Goal: Task Accomplishment & Management: Complete application form

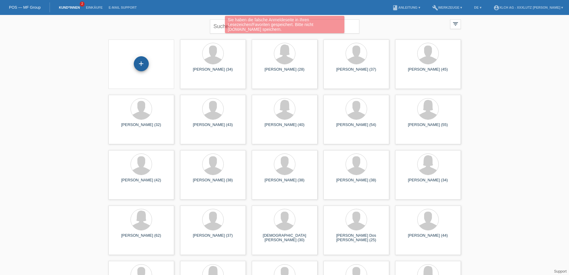
click at [139, 66] on div "+" at bounding box center [141, 63] width 15 height 15
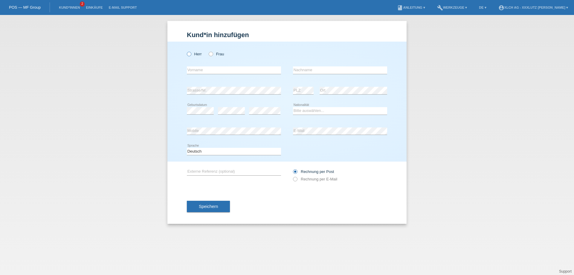
click at [186, 51] on icon at bounding box center [186, 51] width 0 height 0
click at [190, 53] on input "Herr" at bounding box center [189, 54] width 4 height 4
radio input "true"
click at [222, 71] on input "text" at bounding box center [234, 69] width 94 height 7
type input "[PERSON_NAME]"
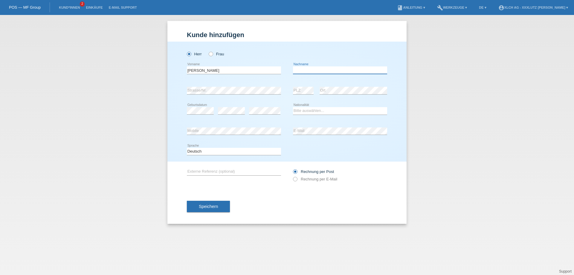
click at [323, 68] on input "text" at bounding box center [340, 69] width 94 height 7
type input "Kahraman"
click at [227, 87] on div "error Strasse/Nr." at bounding box center [234, 90] width 94 height 20
click at [311, 109] on select "Bitte auswählen... Schweiz Deutschland Liechtenstein Österreich ------------ Af…" at bounding box center [340, 110] width 94 height 7
select select "CH"
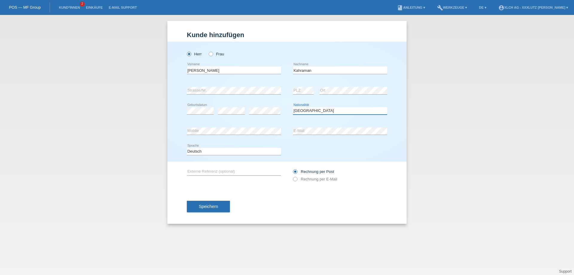
click at [293, 107] on select "Bitte auswählen... Schweiz Deutschland Liechtenstein Österreich ------------ Af…" at bounding box center [340, 110] width 94 height 7
click at [226, 173] on input "text" at bounding box center [234, 171] width 94 height 7
type input "J8N6MK"
click at [292, 176] on icon at bounding box center [292, 176] width 0 height 0
click at [294, 178] on input "Rechnung per E-Mail" at bounding box center [295, 180] width 4 height 7
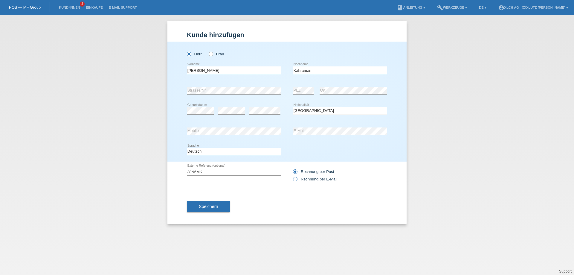
radio input "true"
click at [222, 205] on button "Speichern" at bounding box center [208, 206] width 43 height 11
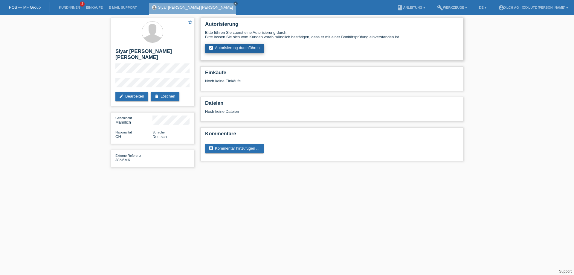
click at [245, 50] on link "assignment_turned_in Autorisierung durchführen" at bounding box center [234, 48] width 59 height 9
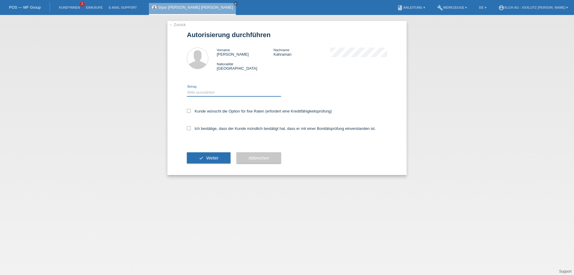
click at [225, 96] on select "Bitte auswählen CHF 1.00 - CHF 499.00 CHF 500.00 - CHF 1'999.00 CHF 2'000.00 - …" at bounding box center [234, 92] width 94 height 7
select select "3"
click at [187, 90] on select "Bitte auswählen CHF 1.00 - CHF 499.00 CHF 500.00 - CHF 1'999.00 CHF 2'000.00 - …" at bounding box center [234, 92] width 94 height 7
click at [190, 112] on icon at bounding box center [189, 111] width 4 height 4
click at [190, 112] on input "Kunde wünscht die Option für fixe Raten (erfordert eine Kreditfähigkeitsprüfung)" at bounding box center [189, 111] width 4 height 4
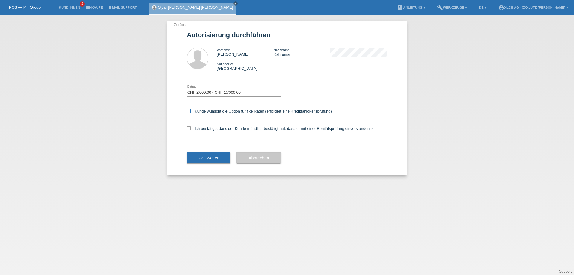
checkbox input "true"
click at [189, 131] on label "Ich bestätige, dass der Kunde mündlich bestätigt hat, dass er mit einer Bonität…" at bounding box center [281, 128] width 189 height 4
click at [189, 130] on input "Ich bestätige, dass der Kunde mündlich bestätigt hat, dass er mit einer Bonität…" at bounding box center [189, 128] width 4 height 4
checkbox input "true"
click at [200, 158] on icon "check" at bounding box center [201, 157] width 5 height 5
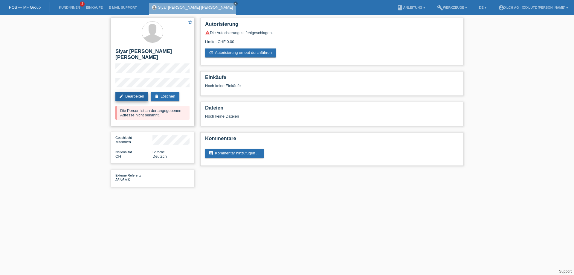
click at [128, 92] on link "edit Bearbeiten" at bounding box center [131, 96] width 33 height 9
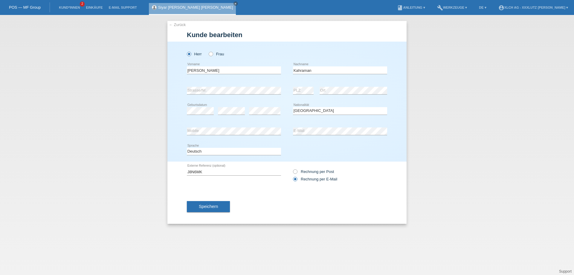
select select "CH"
click at [211, 209] on span "Speichern" at bounding box center [208, 206] width 19 height 5
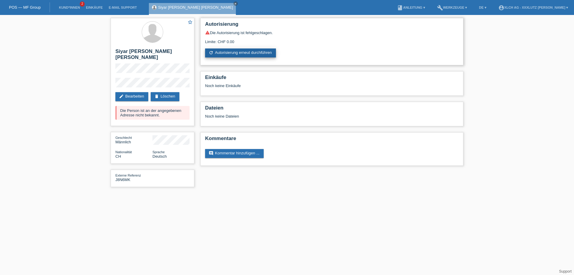
click at [238, 55] on link "refresh Autorisierung erneut durchführen" at bounding box center [240, 52] width 71 height 9
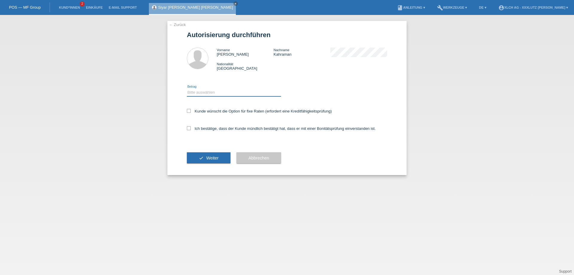
click at [207, 93] on select "Bitte auswählen CHF 1.00 - CHF 499.00 CHF 500.00 - CHF 1'999.00 CHF 2'000.00 - …" at bounding box center [234, 92] width 94 height 7
select select "3"
click at [187, 90] on select "Bitte auswählen CHF 1.00 - CHF 499.00 CHF 500.00 - CHF 1'999.00 CHF 2'000.00 - …" at bounding box center [234, 92] width 94 height 7
click at [189, 112] on icon at bounding box center [189, 111] width 4 height 4
click at [189, 112] on input "Kunde wünscht die Option für fixe Raten (erfordert eine Kreditfähigkeitsprüfung)" at bounding box center [189, 111] width 4 height 4
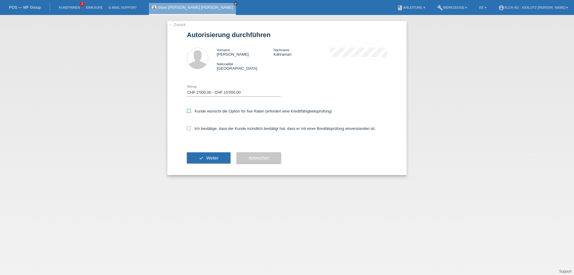
checkbox input "true"
click at [190, 130] on icon at bounding box center [189, 128] width 4 height 4
click at [190, 130] on input "Ich bestätige, dass der Kunde mündlich bestätigt hat, dass er mit einer Bonität…" at bounding box center [189, 128] width 4 height 4
checkbox input "true"
click at [211, 160] on span "Weiter" at bounding box center [212, 157] width 12 height 5
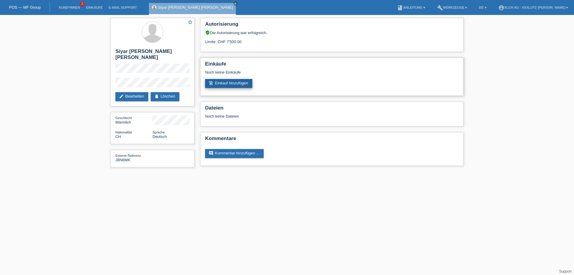
click at [229, 85] on link "add_shopping_cart Einkauf hinzufügen" at bounding box center [228, 83] width 47 height 9
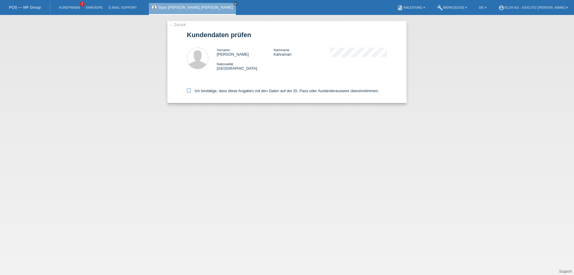
click at [187, 92] on icon at bounding box center [189, 90] width 4 height 4
click at [187, 92] on input "Ich bestätige, dass diese Angaben mit den Daten auf der ID, Pass oder Ausländer…" at bounding box center [189, 90] width 4 height 4
checkbox input "true"
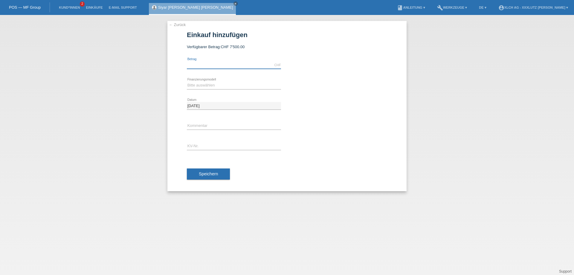
click at [215, 66] on input "text" at bounding box center [234, 64] width 94 height 7
type input "5000.00"
click at [228, 83] on select "Bitte auswählen Kauf auf Rechnung mit Teilzahlungsoption Fixe Raten - Zinsübern…" at bounding box center [234, 85] width 94 height 7
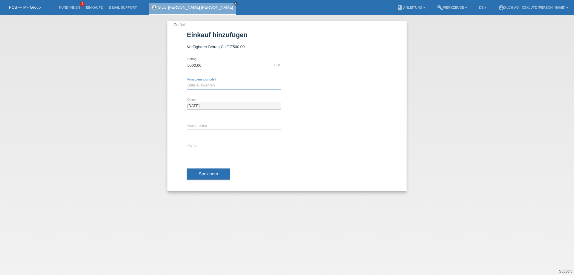
select select "109"
click at [187, 82] on select "Bitte auswählen Kauf auf Rechnung mit Teilzahlungsoption Fixe Raten - Zinsübern…" at bounding box center [234, 85] width 94 height 7
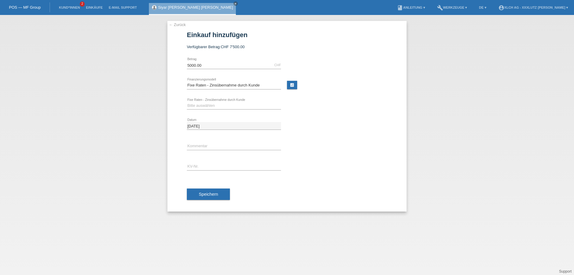
click at [244, 94] on div "Bitte auswählen Kauf auf Rechnung mit Teilzahlungsoption Fixe Raten - Zinsübern…" at bounding box center [234, 85] width 94 height 20
click at [241, 102] on select "Bitte auswählen 6 Raten 12 Raten 24 Raten 36 Raten" at bounding box center [234, 105] width 94 height 7
select select "314"
click at [187, 102] on select "Bitte auswählen 6 Raten 12 Raten 24 Raten 36 Raten" at bounding box center [234, 105] width 94 height 7
click at [203, 143] on input "text" at bounding box center [234, 145] width 94 height 7
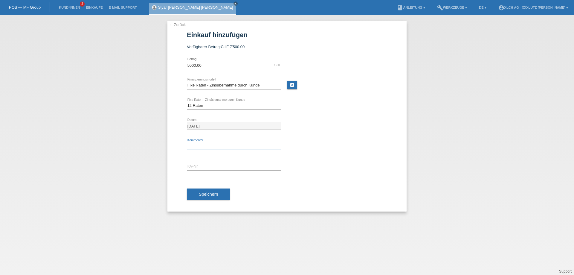
click at [203, 143] on input "text" at bounding box center [234, 145] width 94 height 7
type input "12 mon 0% ohne zinsen"
click at [201, 168] on input "text" at bounding box center [234, 166] width 94 height 7
type input "J8N6MK"
click at [198, 192] on button "Speichern" at bounding box center [208, 193] width 43 height 11
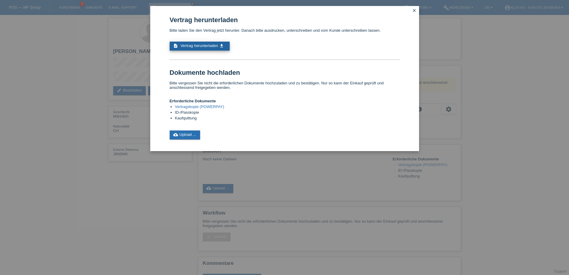
click at [198, 48] on span "Vertrag herunterladen" at bounding box center [200, 45] width 38 height 4
click at [135, 210] on div "Vertrag herunterladen Bitte laden Sie den Vertrag jetzt herunter. Danach bitte …" at bounding box center [284, 137] width 569 height 275
click at [416, 8] on icon "close" at bounding box center [414, 10] width 5 height 5
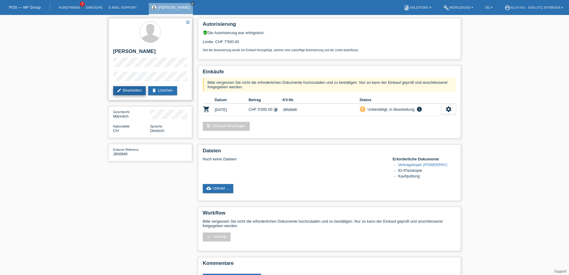
click at [130, 92] on link "edit Bearbeiten" at bounding box center [129, 90] width 33 height 9
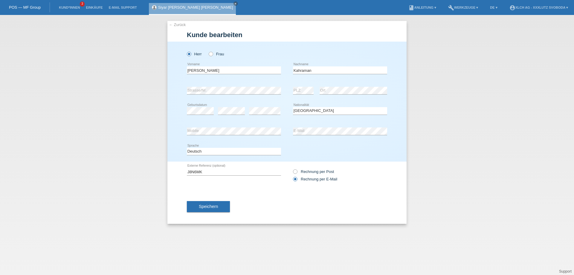
select select "CH"
click at [216, 209] on span "Speichern" at bounding box center [208, 206] width 19 height 5
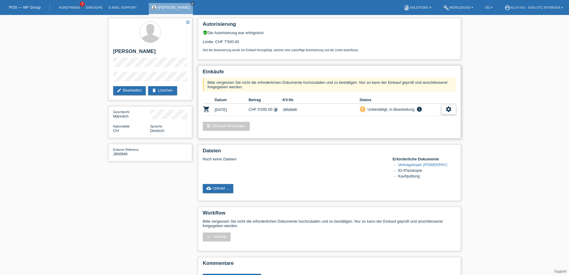
click at [445, 114] on div "settings" at bounding box center [448, 110] width 15 height 10
click at [305, 138] on div "Einkäufe Bitte vergessen Sie nicht die erforderlichen Dokumente hochzuladen und…" at bounding box center [329, 101] width 263 height 73
click at [164, 92] on link "delete Löschen" at bounding box center [162, 90] width 29 height 9
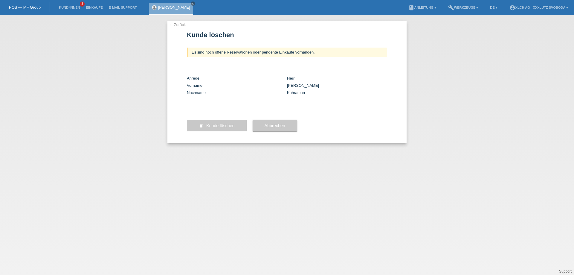
click at [388, 137] on div "← Zurück Kunde löschen Es sind noch offene Reservationen oder pendente Einkäufe…" at bounding box center [286, 82] width 239 height 122
click at [259, 131] on button "Abbrechen" at bounding box center [275, 125] width 45 height 11
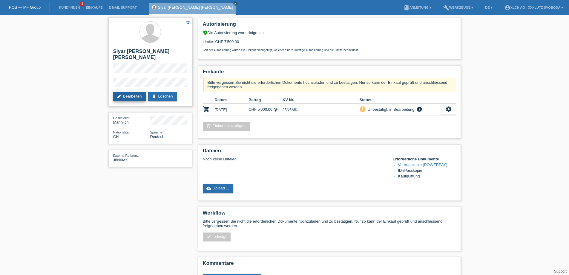
click at [137, 92] on link "edit Bearbeiten" at bounding box center [129, 96] width 33 height 9
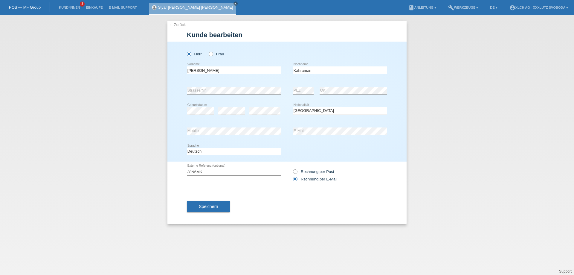
select select "CH"
click at [197, 206] on button "Speichern" at bounding box center [208, 206] width 43 height 11
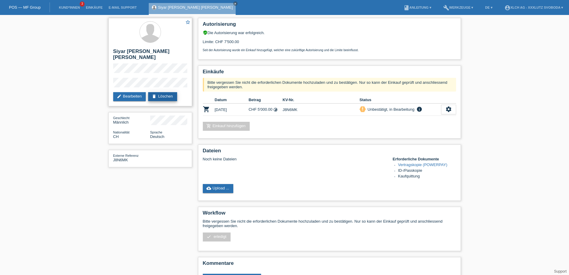
click at [164, 92] on link "delete Löschen" at bounding box center [162, 96] width 29 height 9
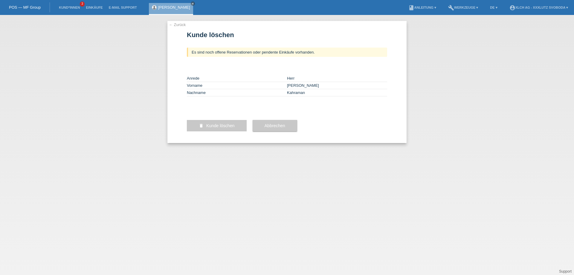
click at [224, 128] on span "Kunde löschen" at bounding box center [220, 125] width 28 height 5
click at [219, 128] on span "Kunde löschen" at bounding box center [220, 125] width 28 height 5
click at [198, 131] on button "delete Kunde löschen" at bounding box center [217, 125] width 60 height 11
click at [221, 128] on span "Kunde löschen" at bounding box center [220, 125] width 28 height 5
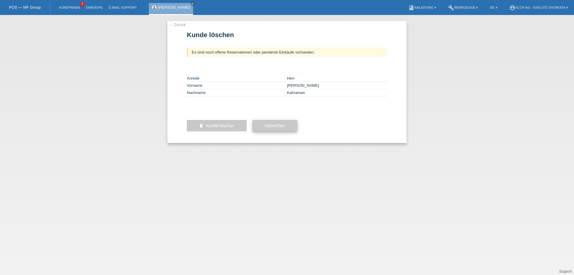
click at [287, 131] on button "Abbrechen" at bounding box center [275, 125] width 45 height 11
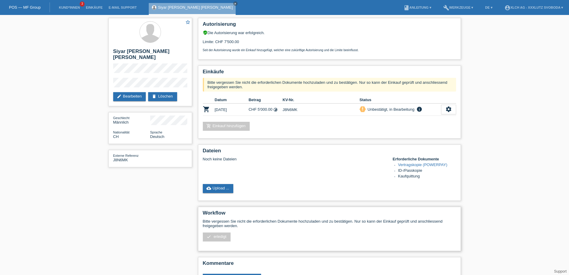
scroll to position [28, 0]
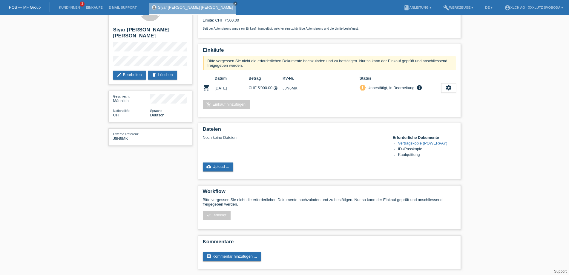
click at [557, 272] on link "Support" at bounding box center [560, 271] width 13 height 4
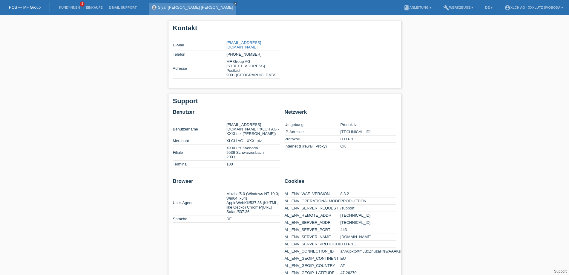
click at [167, 7] on link "Siyar [PERSON_NAME] [PERSON_NAME]" at bounding box center [195, 7] width 75 height 4
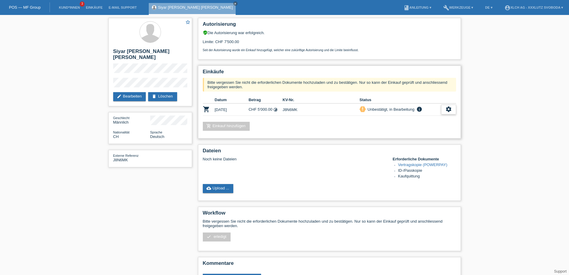
click at [451, 110] on icon "settings" at bounding box center [449, 109] width 7 height 7
click at [423, 156] on span "Kunde ist vom Kauf zurückgetreten..." at bounding box center [421, 157] width 65 height 7
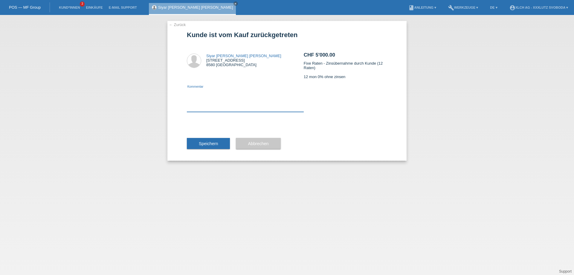
click at [210, 102] on textarea at bounding box center [245, 100] width 117 height 23
type textarea "J8N6MK"
click at [214, 140] on button "Speichern" at bounding box center [208, 143] width 43 height 11
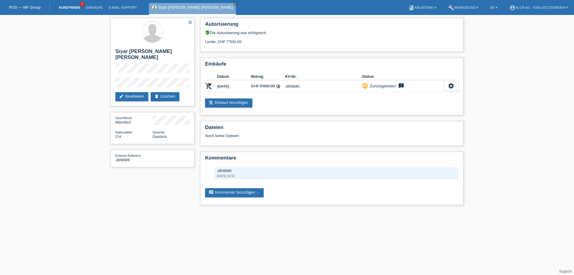
click at [64, 7] on link "Kund*innen" at bounding box center [69, 8] width 27 height 4
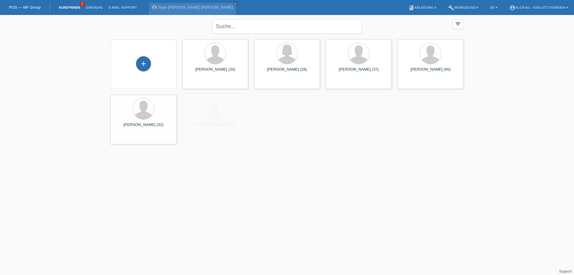
click at [151, 70] on div "+" at bounding box center [143, 64] width 56 height 16
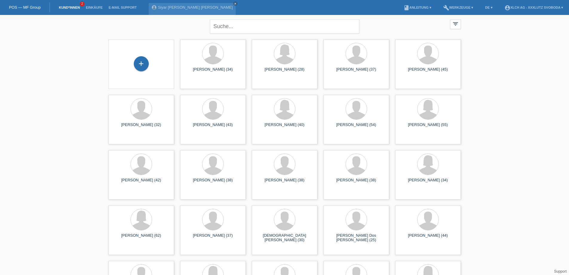
click at [149, 80] on div "+" at bounding box center [141, 63] width 66 height 49
click at [142, 63] on div "+" at bounding box center [141, 63] width 15 height 15
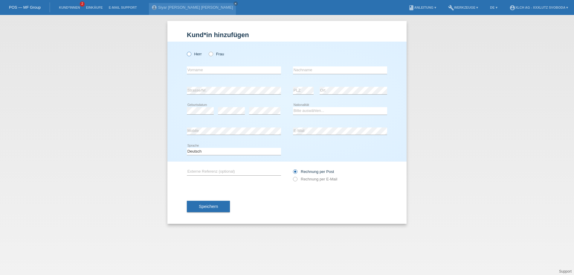
click at [186, 51] on icon at bounding box center [186, 51] width 0 height 0
click at [189, 54] on input "Herr" at bounding box center [189, 54] width 4 height 4
radio input "true"
click at [213, 71] on input "text" at bounding box center [234, 69] width 94 height 7
type input "[PERSON_NAME]"
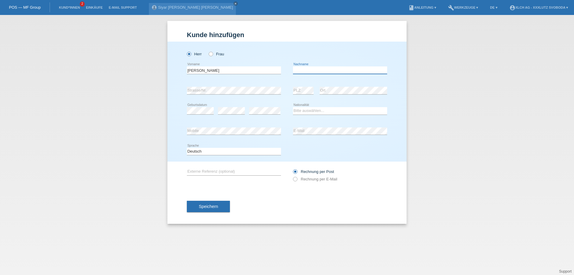
click at [321, 67] on input "text" at bounding box center [340, 69] width 94 height 7
type input "Kahraman"
click at [246, 86] on div "error Strasse/Nr." at bounding box center [234, 90] width 94 height 20
click at [312, 109] on select "Bitte auswählen... Schweiz Deutschland Liechtenstein Österreich ------------ Af…" at bounding box center [340, 110] width 94 height 7
select select "CH"
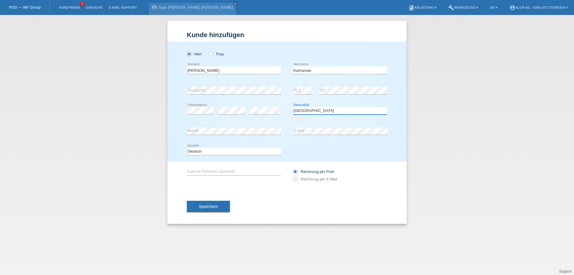
click at [293, 107] on select "Bitte auswählen... Schweiz Deutschland Liechtenstein Österreich ------------ Af…" at bounding box center [340, 110] width 94 height 7
click at [251, 168] on div "error Externe Referenz (optional)" at bounding box center [234, 171] width 94 height 20
click at [251, 170] on input "text" at bounding box center [234, 171] width 94 height 7
type input "J8N6MK"
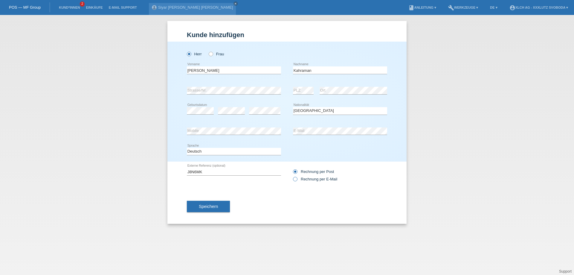
click at [292, 176] on icon at bounding box center [292, 176] width 0 height 0
click at [295, 181] on input "Rechnung per E-Mail" at bounding box center [295, 180] width 4 height 7
radio input "true"
click at [207, 208] on span "Speichern" at bounding box center [208, 206] width 19 height 5
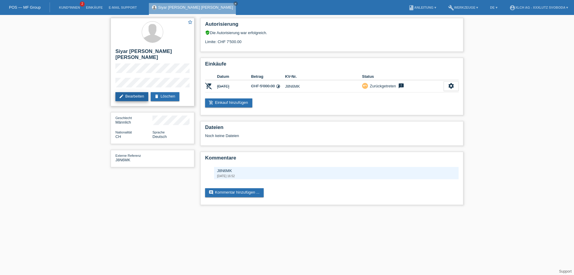
click at [137, 92] on link "edit Bearbeiten" at bounding box center [131, 96] width 33 height 9
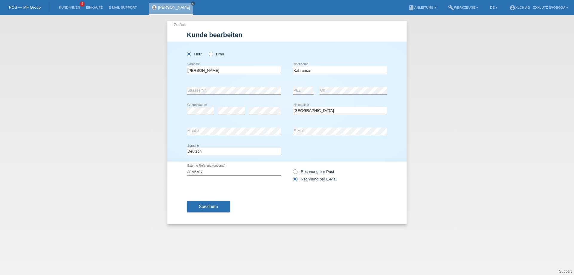
select select "CH"
click at [206, 207] on span "Speichern" at bounding box center [208, 206] width 19 height 5
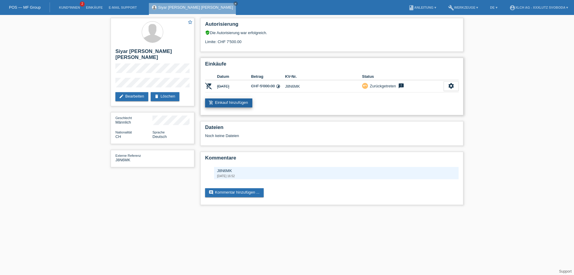
click at [236, 104] on link "add_shopping_cart Einkauf hinzufügen" at bounding box center [228, 102] width 47 height 9
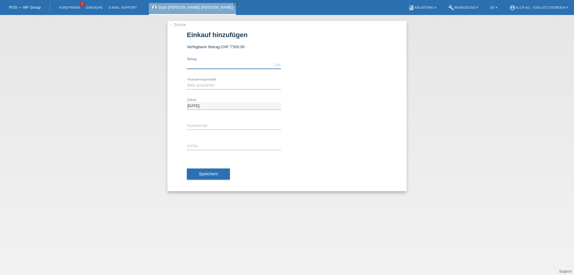
click at [215, 65] on input "text" at bounding box center [234, 64] width 94 height 7
type input "5000.00"
click at [218, 85] on select "Bitte auswählen Kauf auf Rechnung mit Teilzahlungsoption Fixe Raten - Zinsübern…" at bounding box center [234, 85] width 94 height 7
click at [316, 106] on div "[DATE] error Datum" at bounding box center [287, 106] width 200 height 20
click at [233, 82] on select "Bitte auswählen Kauf auf Rechnung mit Teilzahlungsoption Fixe Raten - Zinsübern…" at bounding box center [234, 85] width 94 height 7
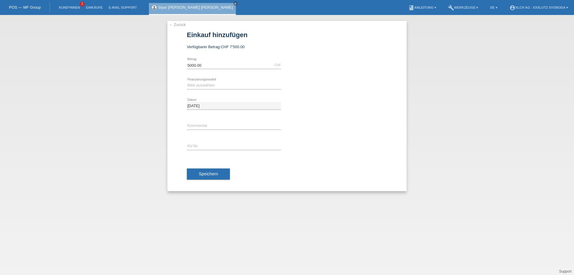
click at [484, 115] on div "← Zurück Einkauf hinzufügen Verfügbarer Betrag: CHF 7'500.00 5000.00 error Betr…" at bounding box center [287, 145] width 574 height 260
click at [562, 270] on link "Support" at bounding box center [565, 271] width 13 height 4
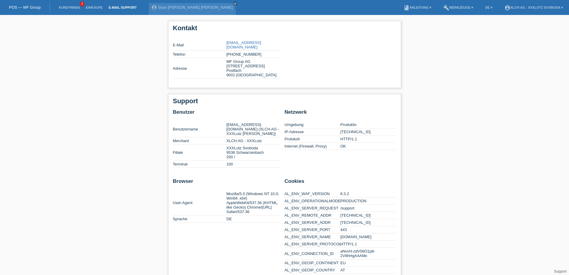
click at [118, 7] on link "E-Mail Support" at bounding box center [123, 8] width 34 height 4
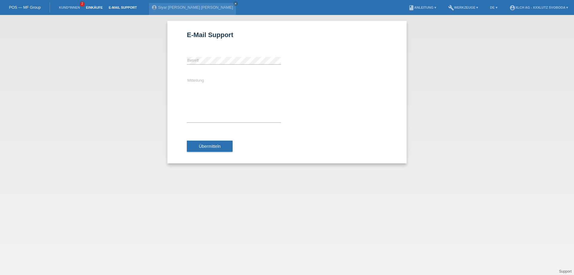
click at [91, 8] on link "Einkäufe" at bounding box center [94, 8] width 23 height 4
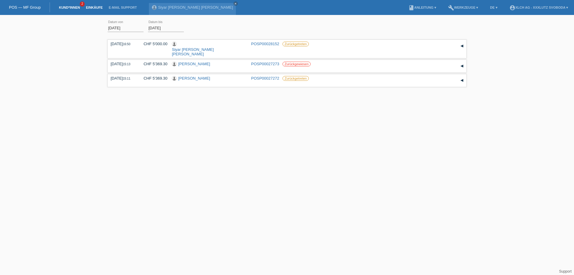
click at [72, 7] on link "Kund*innen" at bounding box center [69, 8] width 27 height 4
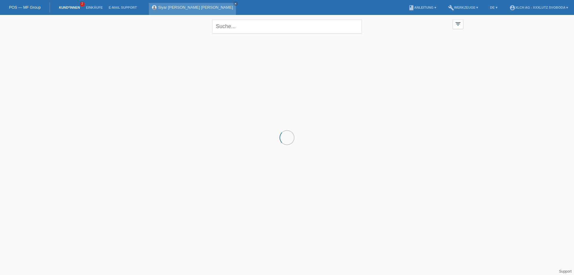
click at [170, 7] on link "Siyar [PERSON_NAME] [PERSON_NAME]" at bounding box center [195, 7] width 75 height 4
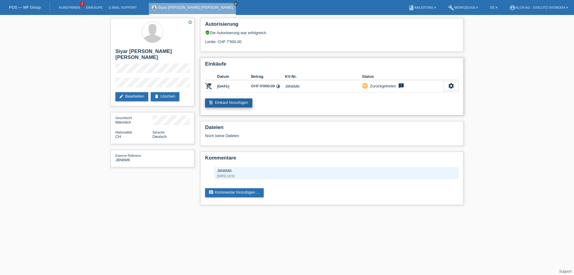
click at [234, 104] on link "add_shopping_cart Einkauf hinzufügen" at bounding box center [228, 102] width 47 height 9
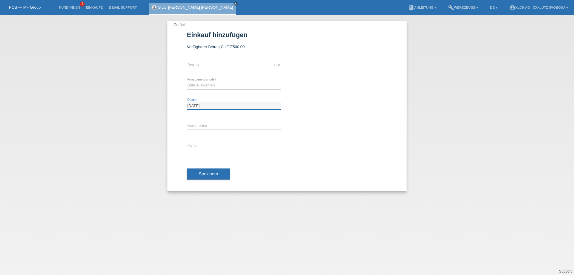
click at [222, 109] on input "[DATE]" at bounding box center [234, 105] width 94 height 7
click at [217, 124] on input "text" at bounding box center [234, 125] width 94 height 7
click at [244, 86] on select "Bitte auswählen Kauf auf Rechnung mit Teilzahlungsoption Fixe Raten - Zinsübern…" at bounding box center [234, 85] width 94 height 7
click at [241, 84] on select "Bitte auswählen Kauf auf Rechnung mit Teilzahlungsoption Fixe Raten - Zinsübern…" at bounding box center [234, 85] width 94 height 7
click at [320, 78] on div "calculate" at bounding box center [340, 77] width 94 height 5
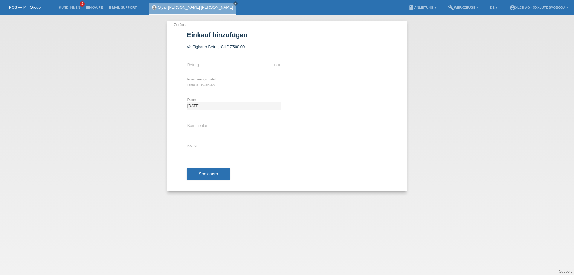
click at [365, 83] on div "Bitte auswählen Kauf auf Rechnung mit Teilzahlungsoption Fixe Raten - Zinsübern…" at bounding box center [287, 85] width 200 height 20
click at [152, 4] on div "Siyar Ibrahim Halil Kahraman close" at bounding box center [192, 9] width 87 height 12
click at [176, 24] on link "← Zurück" at bounding box center [177, 24] width 17 height 4
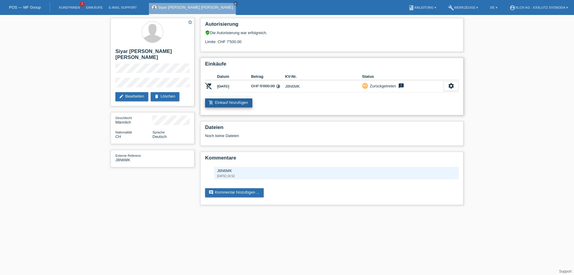
click at [238, 102] on link "add_shopping_cart Einkauf hinzufügen" at bounding box center [228, 102] width 47 height 9
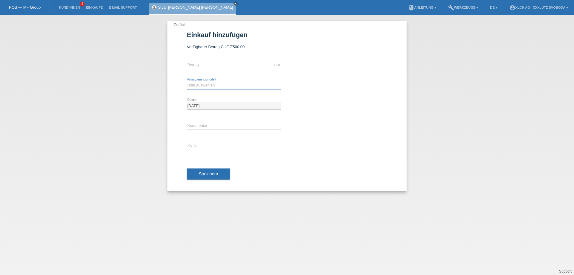
click at [233, 87] on select "Bitte auswählen Kauf auf Rechnung mit Teilzahlungsoption Fixe Raten - Zinsübern…" at bounding box center [234, 85] width 94 height 7
click at [363, 93] on div "Bitte auswählen Kauf auf Rechnung mit Teilzahlungsoption Fixe Raten - Zinsübern…" at bounding box center [287, 85] width 200 height 20
click at [173, 24] on link "← Zurück" at bounding box center [177, 24] width 17 height 4
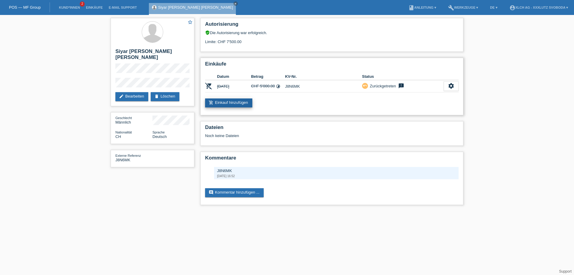
click at [218, 104] on link "add_shopping_cart Einkauf hinzufügen" at bounding box center [228, 102] width 47 height 9
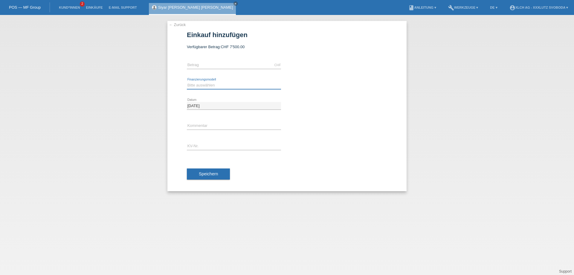
click at [246, 84] on select "Bitte auswählen Kauf auf Rechnung mit Teilzahlungsoption Fixe Raten - Zinsübern…" at bounding box center [234, 85] width 94 height 7
drag, startPoint x: 342, startPoint y: 82, endPoint x: 333, endPoint y: 83, distance: 9.7
click at [344, 83] on div "Bitte auswählen Kauf auf Rechnung mit Teilzahlungsoption Fixe Raten - Zinsübern…" at bounding box center [287, 85] width 200 height 20
click at [181, 23] on link "← Zurück" at bounding box center [177, 24] width 17 height 4
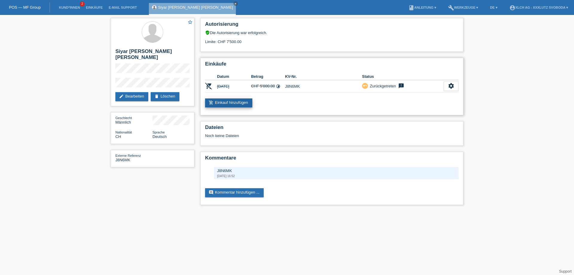
click at [221, 105] on link "add_shopping_cart Einkauf hinzufügen" at bounding box center [228, 102] width 47 height 9
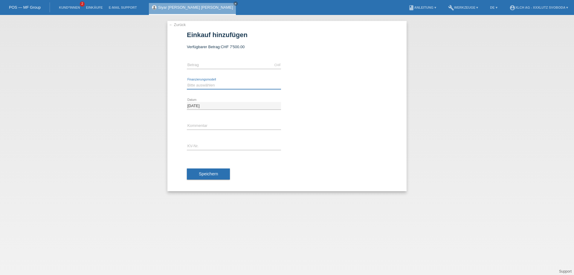
click at [243, 88] on select "Bitte auswählen Kauf auf Rechnung mit Teilzahlungsoption Fixe Raten - Zinsübern…" at bounding box center [234, 85] width 94 height 7
drag, startPoint x: 284, startPoint y: 90, endPoint x: 276, endPoint y: 83, distance: 11.0
click at [284, 90] on div "Bitte auswählen Kauf auf Rechnung mit Teilzahlungsoption Fixe Raten - Zinsübern…" at bounding box center [287, 85] width 200 height 20
click at [178, 26] on link "← Zurück" at bounding box center [177, 24] width 17 height 4
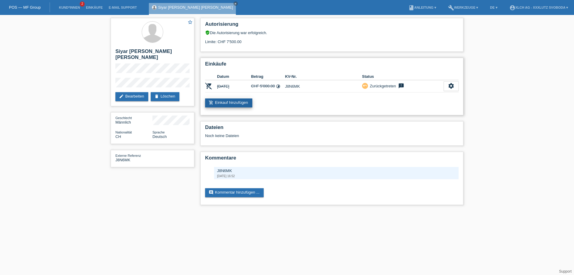
click at [219, 105] on link "add_shopping_cart Einkauf hinzufügen" at bounding box center [228, 102] width 47 height 9
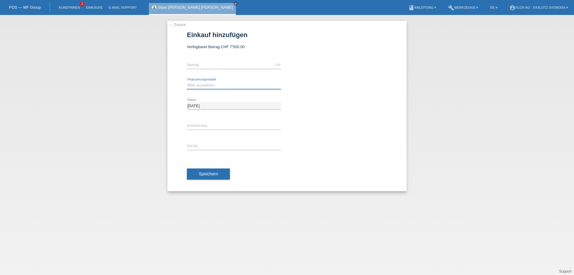
click at [224, 84] on select "Bitte auswählen Kauf auf Rechnung mit Teilzahlungsoption Fixe Raten - Zinsübern…" at bounding box center [234, 85] width 94 height 7
select select "136"
click at [187, 82] on select "Bitte auswählen Kauf auf Rechnung mit Teilzahlungsoption Fixe Raten - Zinsübern…" at bounding box center [234, 85] width 94 height 7
click at [226, 120] on div "error Kommentar" at bounding box center [234, 126] width 94 height 20
click at [229, 123] on input "text" at bounding box center [234, 125] width 94 height 7
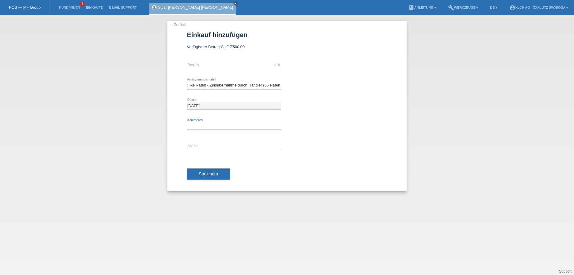
type input "12 mon 0% ohne zinsen"
click at [222, 149] on input "text" at bounding box center [234, 146] width 94 height 7
type input "J8N6MK"
click at [208, 63] on input "text" at bounding box center [234, 64] width 94 height 7
type input "5000.00"
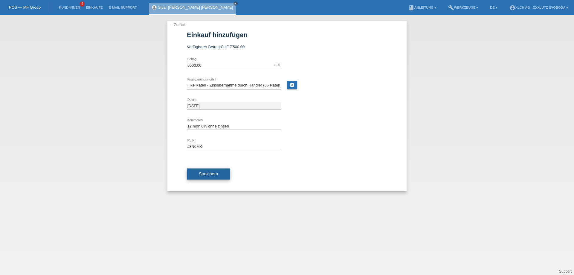
click at [211, 172] on span "Speichern" at bounding box center [208, 173] width 19 height 5
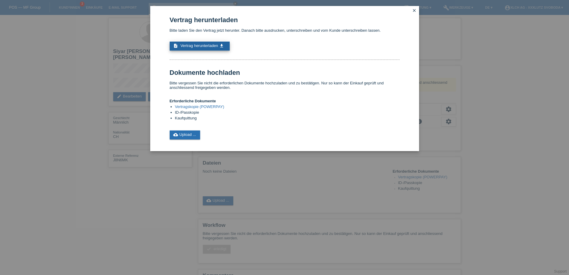
click at [192, 46] on span "Vertrag herunterladen" at bounding box center [200, 45] width 38 height 4
click at [414, 10] on icon "close" at bounding box center [414, 10] width 5 height 5
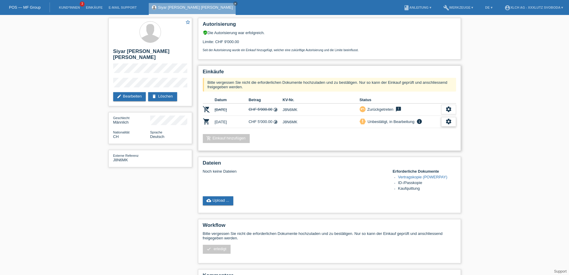
click at [450, 125] on icon "settings" at bounding box center [449, 121] width 7 height 7
click at [416, 161] on span "Vertrag herunterladen" at bounding box center [408, 160] width 39 height 7
click at [450, 121] on icon "settings" at bounding box center [449, 121] width 7 height 7
click at [406, 152] on span "Abschliessen" at bounding box center [401, 151] width 25 height 7
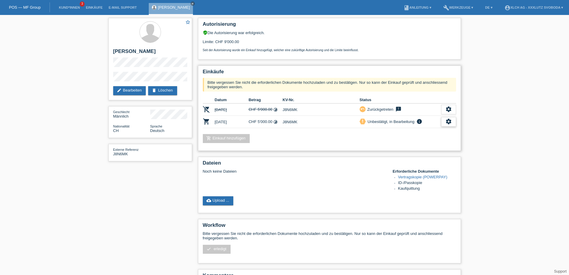
click at [451, 124] on icon "settings" at bounding box center [449, 121] width 7 height 7
click at [429, 141] on icon "get_app" at bounding box center [428, 143] width 6 height 6
click at [450, 123] on icon "settings" at bounding box center [449, 121] width 7 height 7
click at [494, 147] on div "star_border Siyar [PERSON_NAME] edit Bearbeiten delete Löschen Geschlecht Männl…" at bounding box center [284, 171] width 569 height 313
click at [484, 117] on div "star_border Siyar [PERSON_NAME] edit Bearbeiten delete Löschen Geschlecht Männl…" at bounding box center [284, 171] width 569 height 313
